Goal: Use online tool/utility: Utilize a website feature to perform a specific function

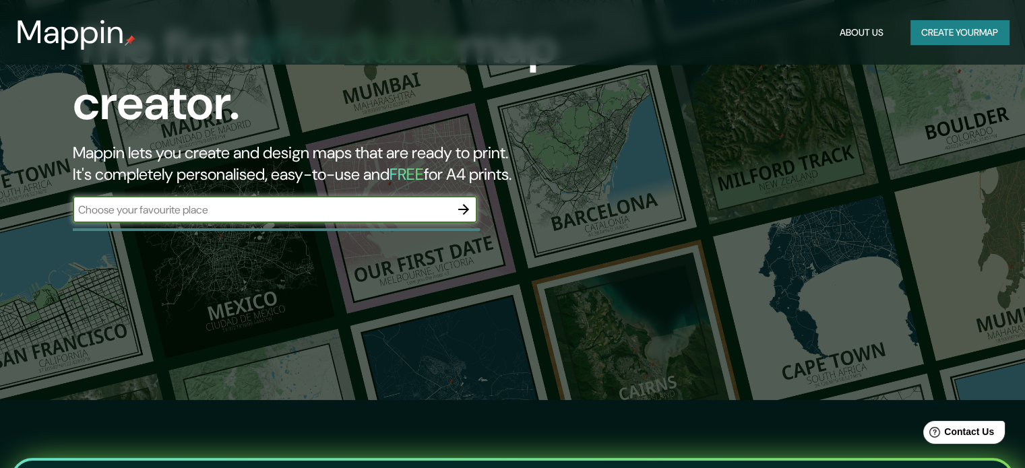
scroll to position [135, 0]
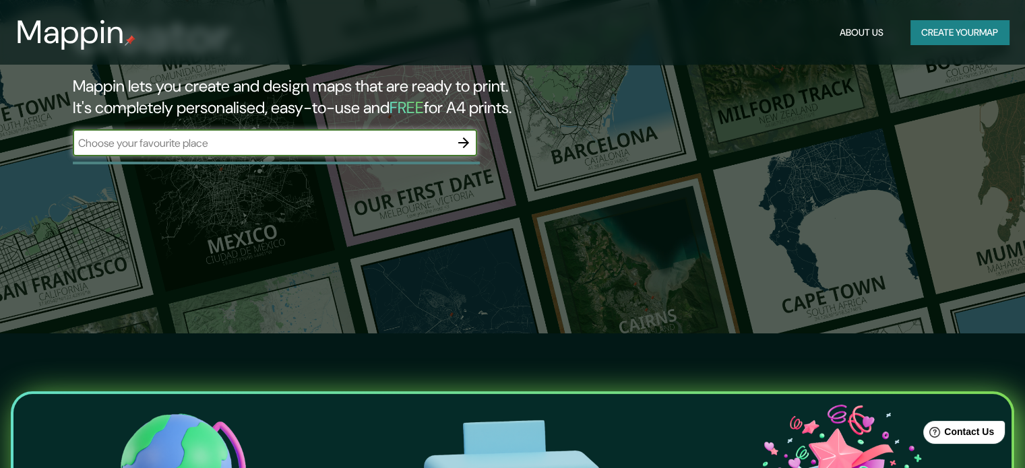
click at [468, 137] on div "The first affordable map creator. Mappin lets you create and design maps that a…" at bounding box center [329, 60] width 615 height 218
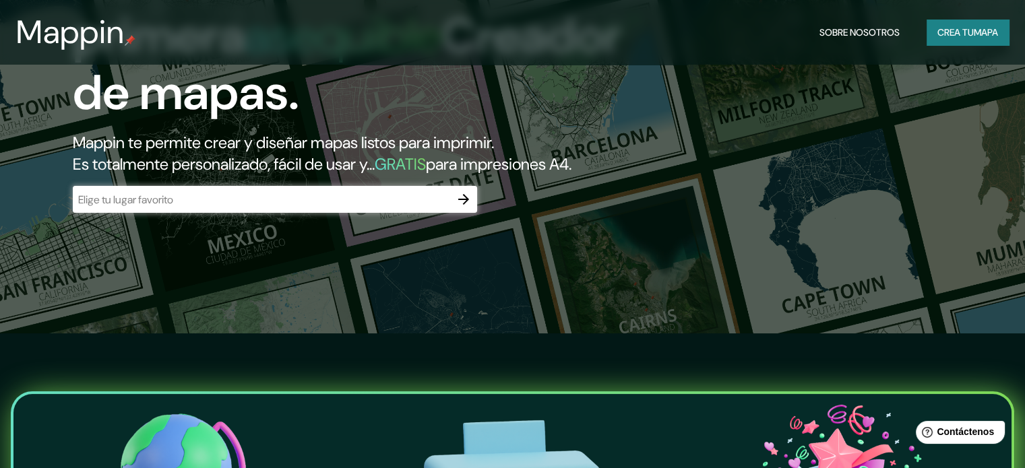
click at [328, 208] on input "text" at bounding box center [261, 200] width 377 height 16
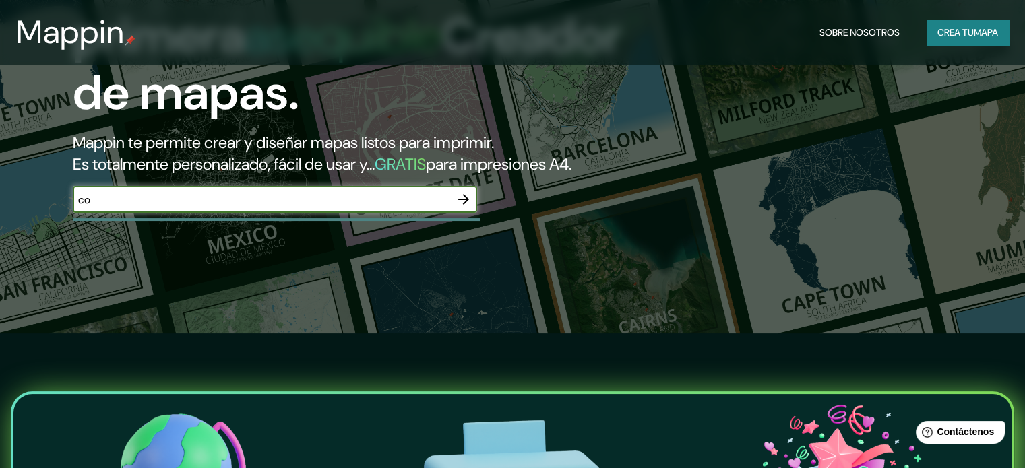
type input "c"
type input "Monteria"
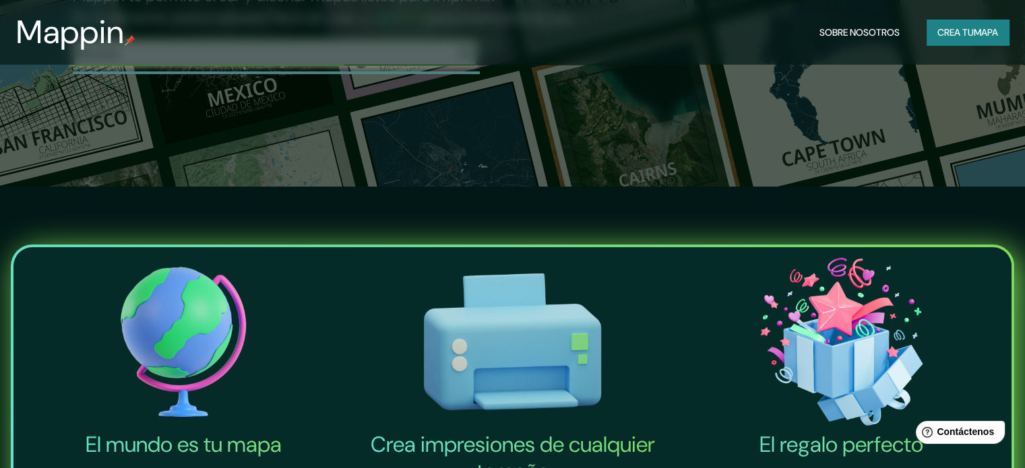
scroll to position [270, 0]
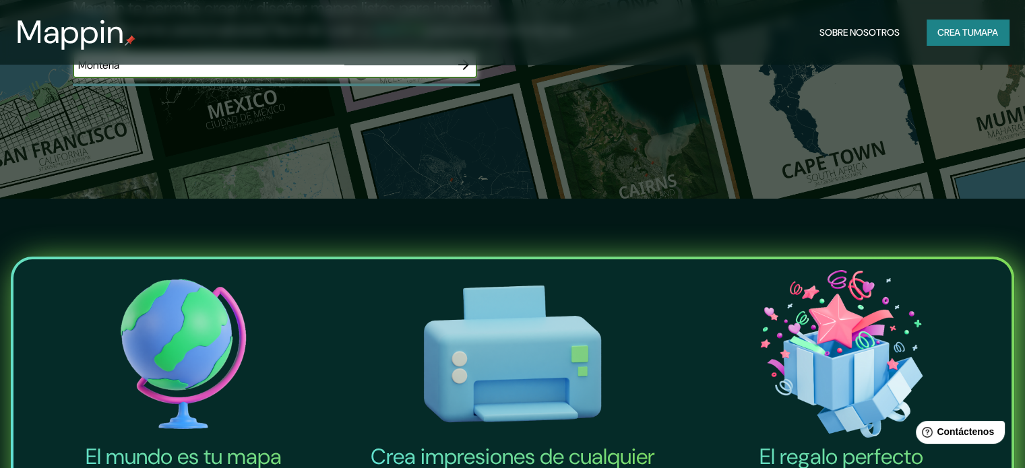
click at [467, 73] on icon "button" at bounding box center [464, 65] width 16 height 16
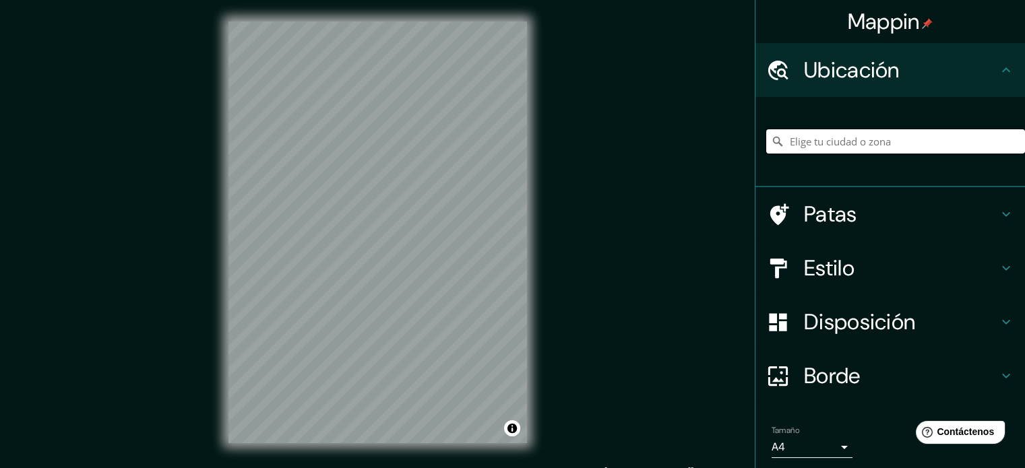
click at [850, 136] on input "Elige tu ciudad o zona" at bounding box center [895, 141] width 259 height 24
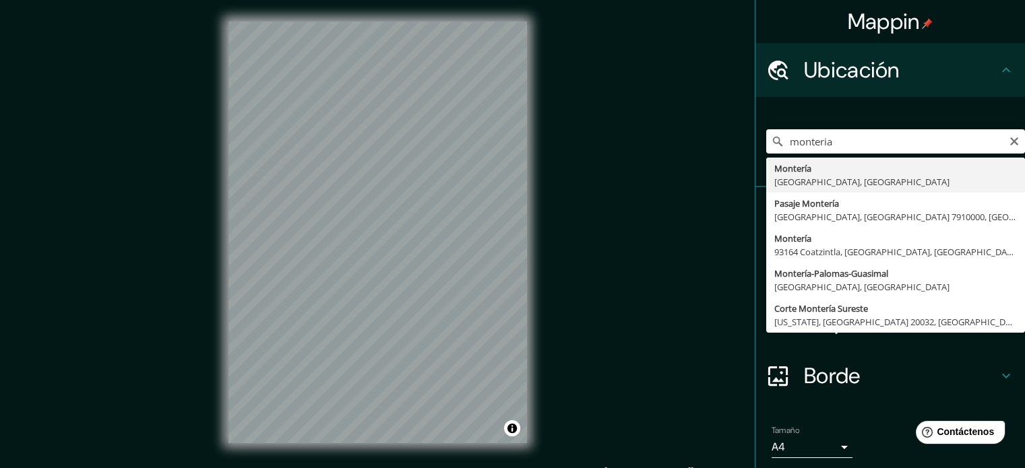
type input "Montería, [GEOGRAPHIC_DATA], [GEOGRAPHIC_DATA]"
